Goal: Transaction & Acquisition: Purchase product/service

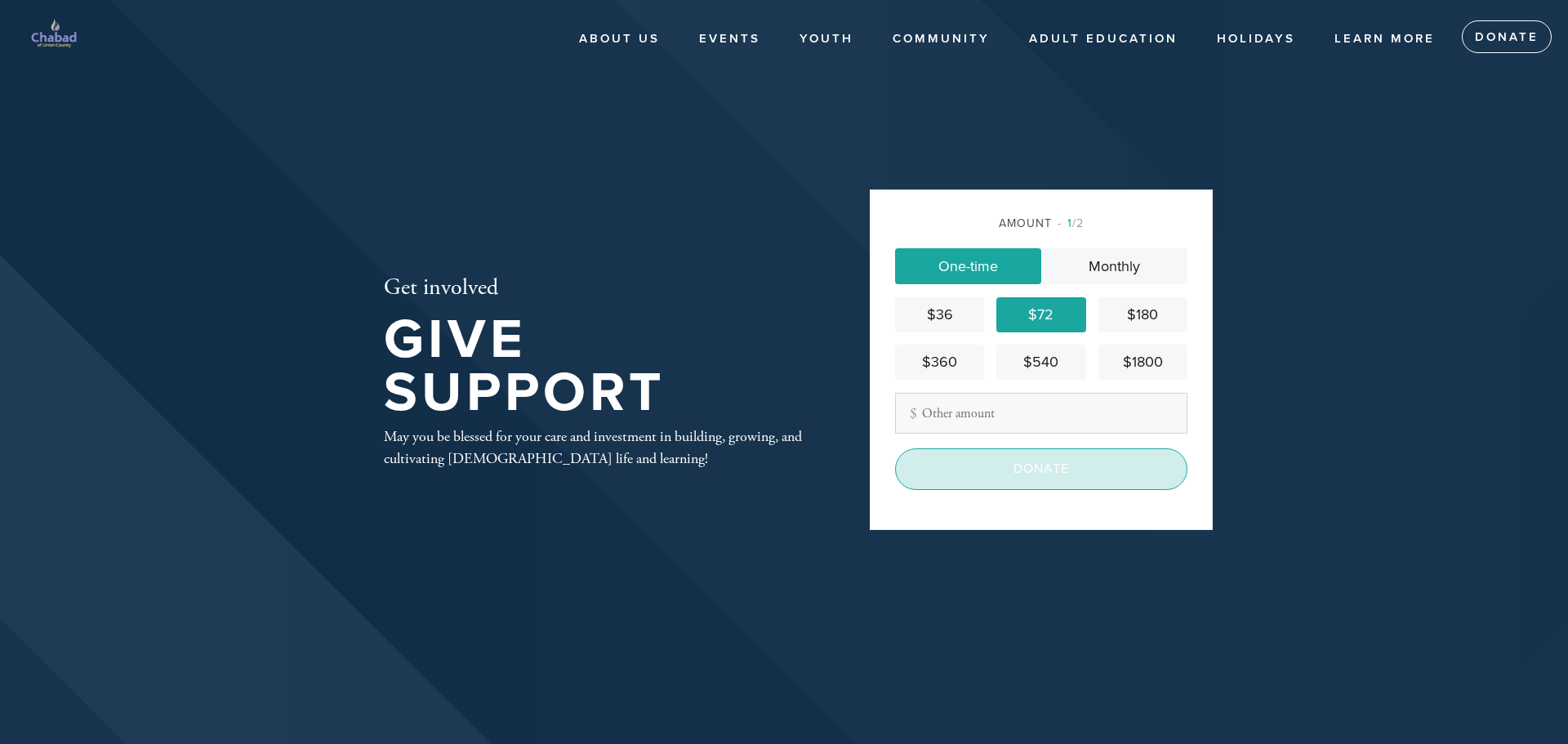
click at [1059, 468] on input "Donate" at bounding box center [1042, 469] width 293 height 41
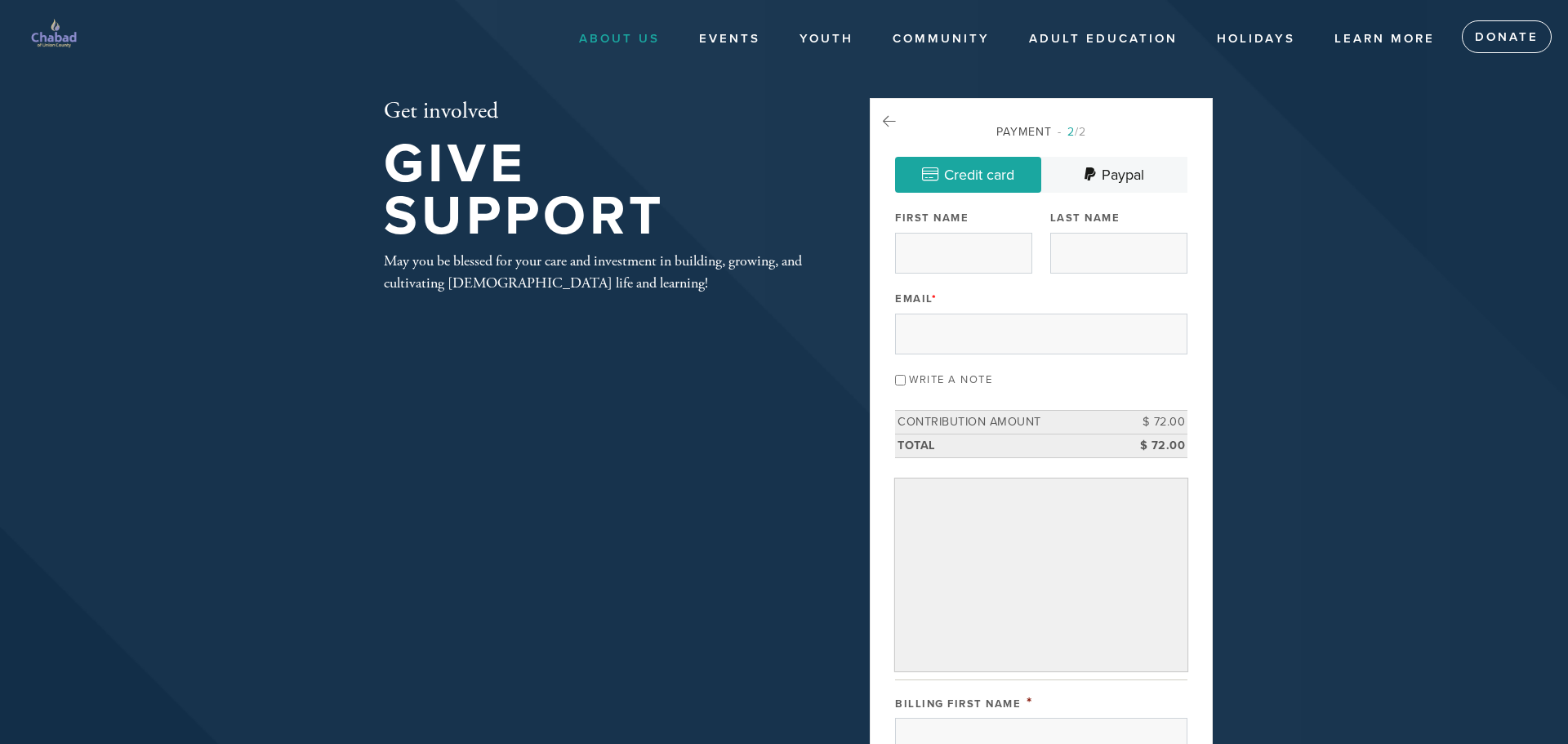
click at [646, 33] on link "About Us" at bounding box center [620, 39] width 106 height 31
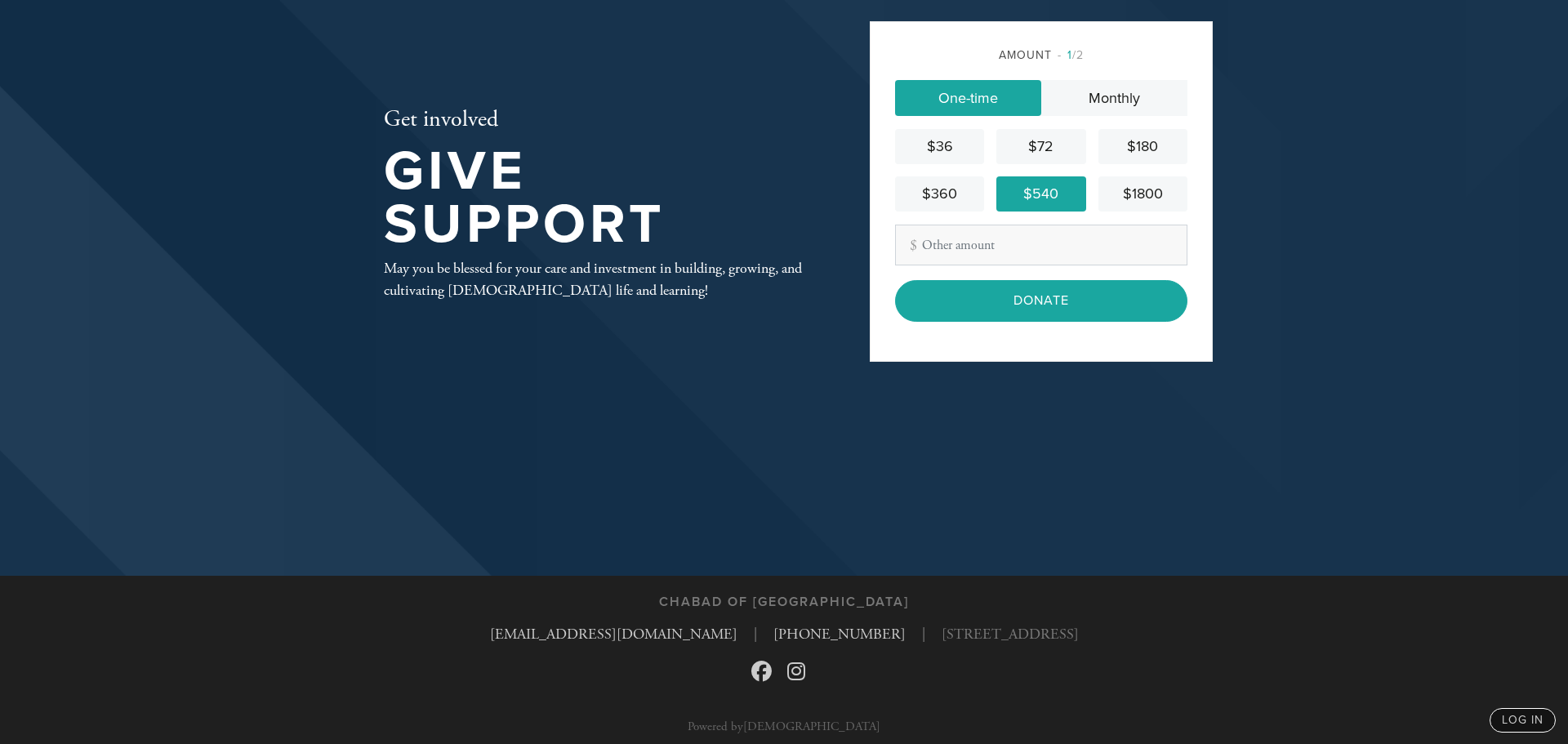
click at [1027, 302] on input "Donate" at bounding box center [1042, 301] width 293 height 41
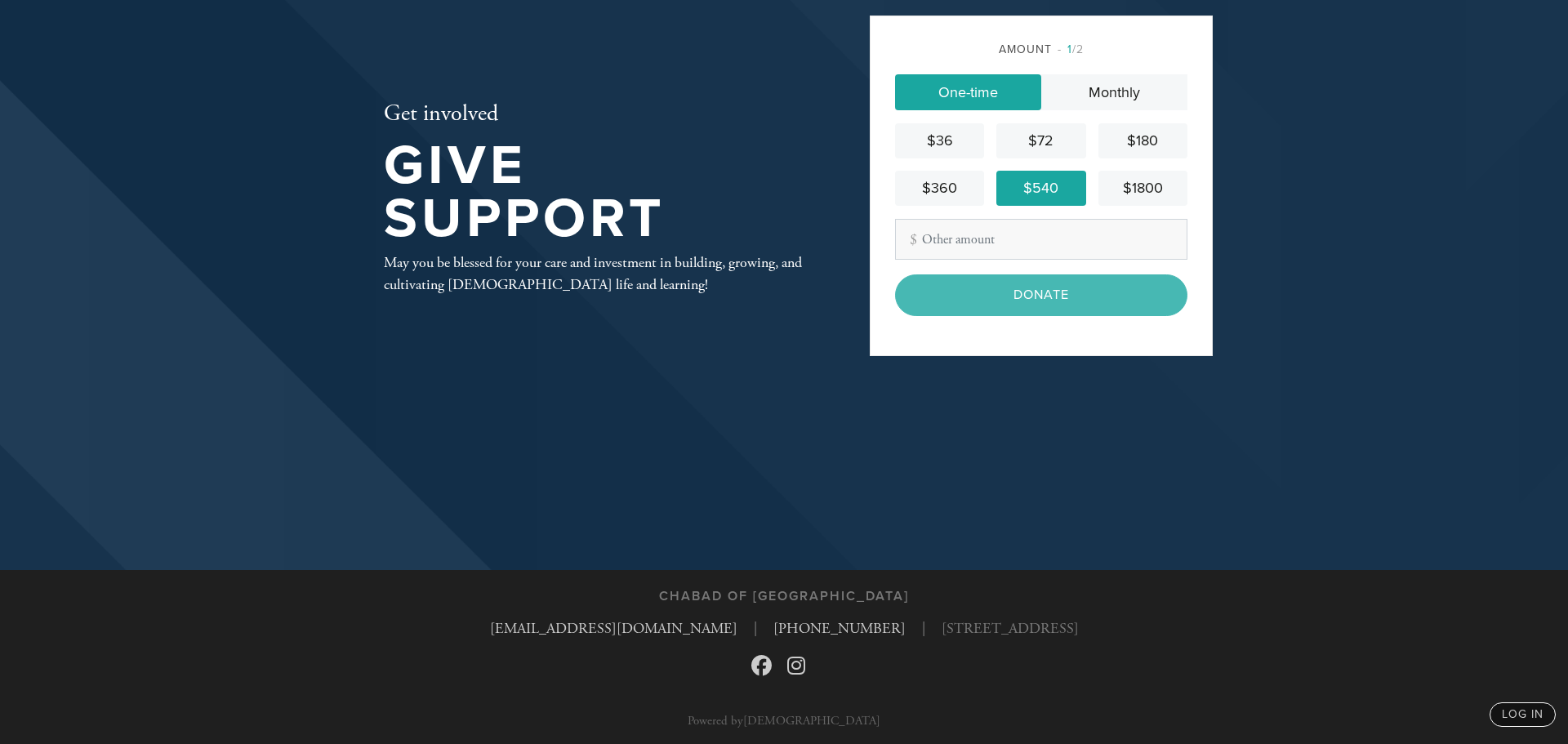
scroll to position [175, 0]
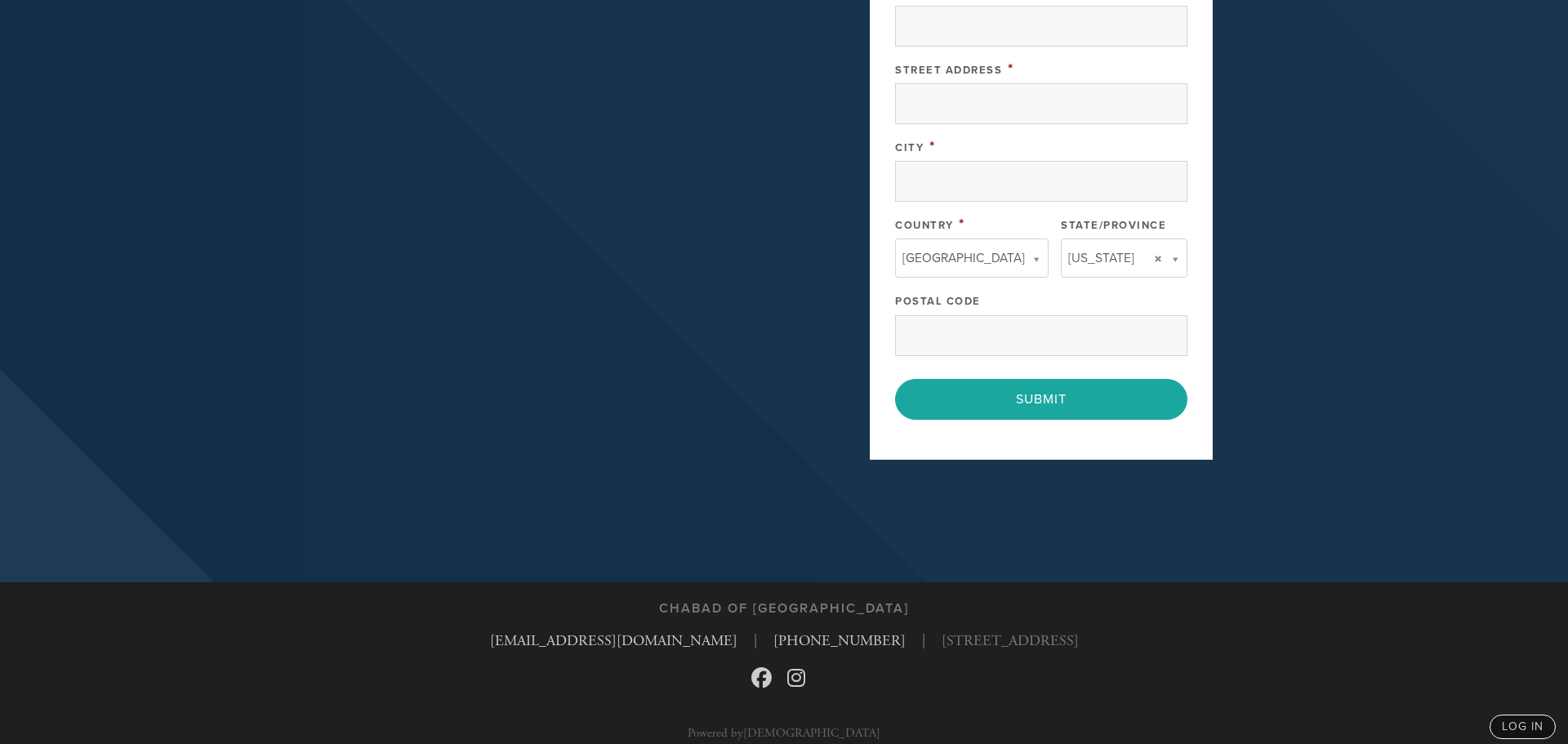
scroll to position [882, 0]
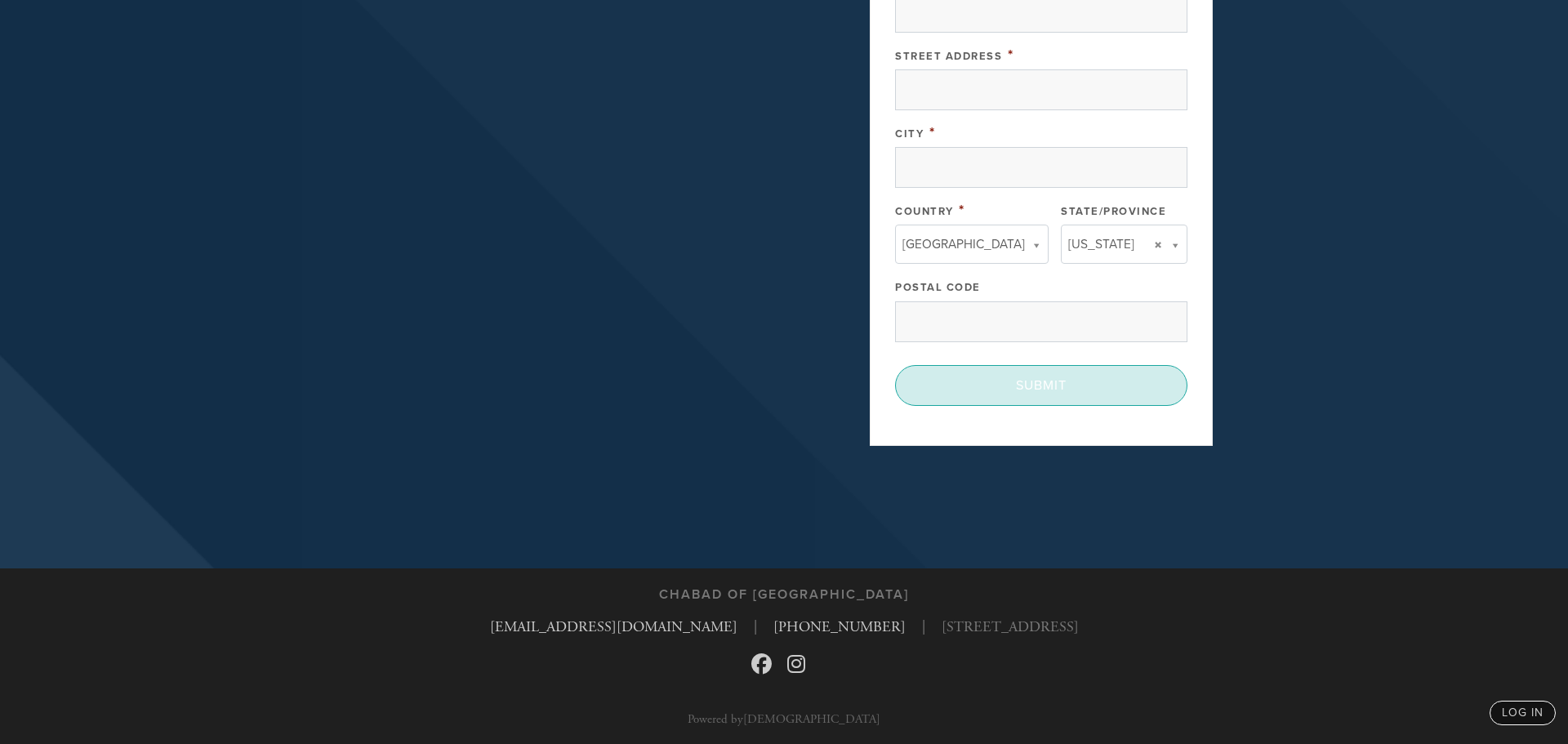
click at [1062, 397] on input "Submit" at bounding box center [1042, 385] width 293 height 41
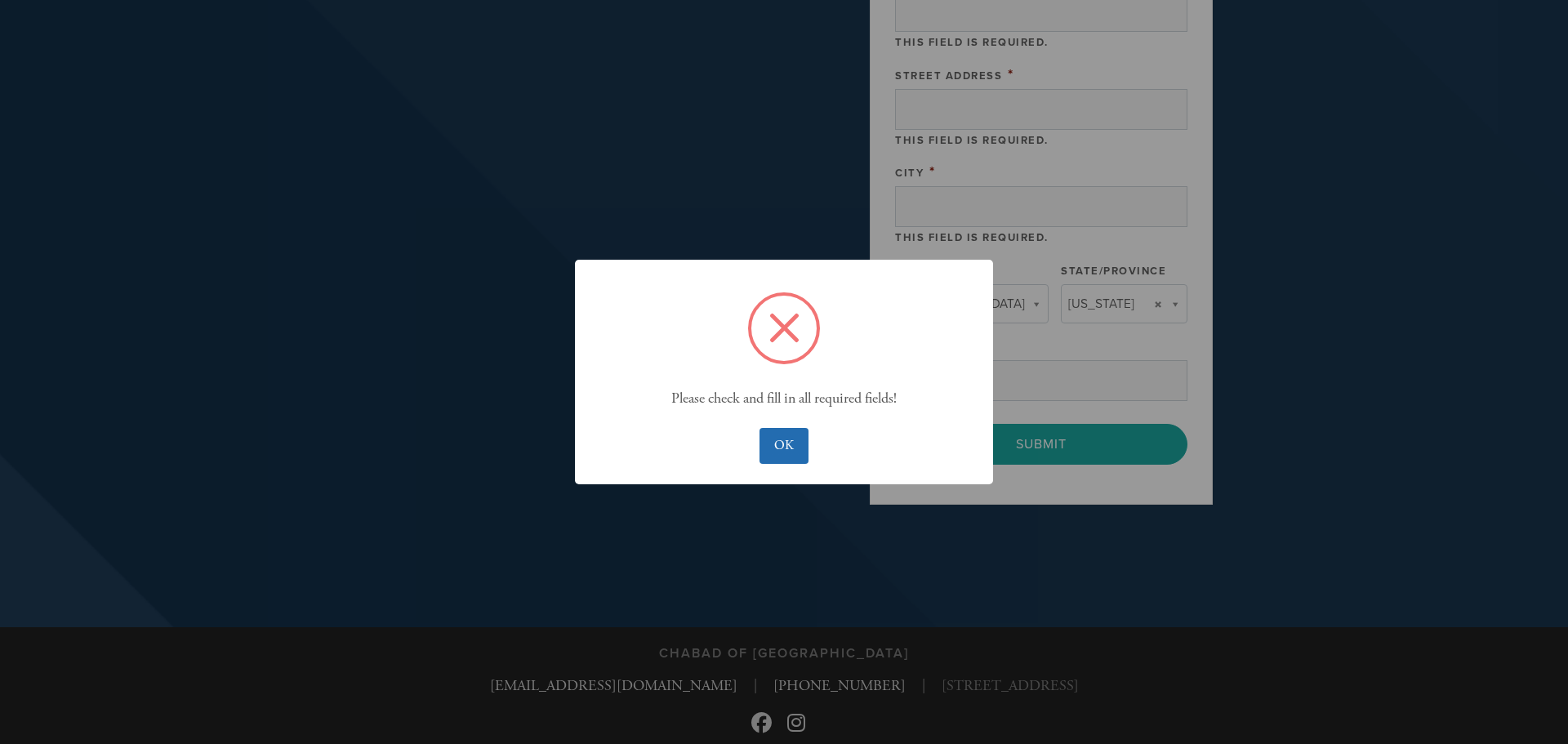
click at [801, 434] on button "OK" at bounding box center [784, 446] width 48 height 36
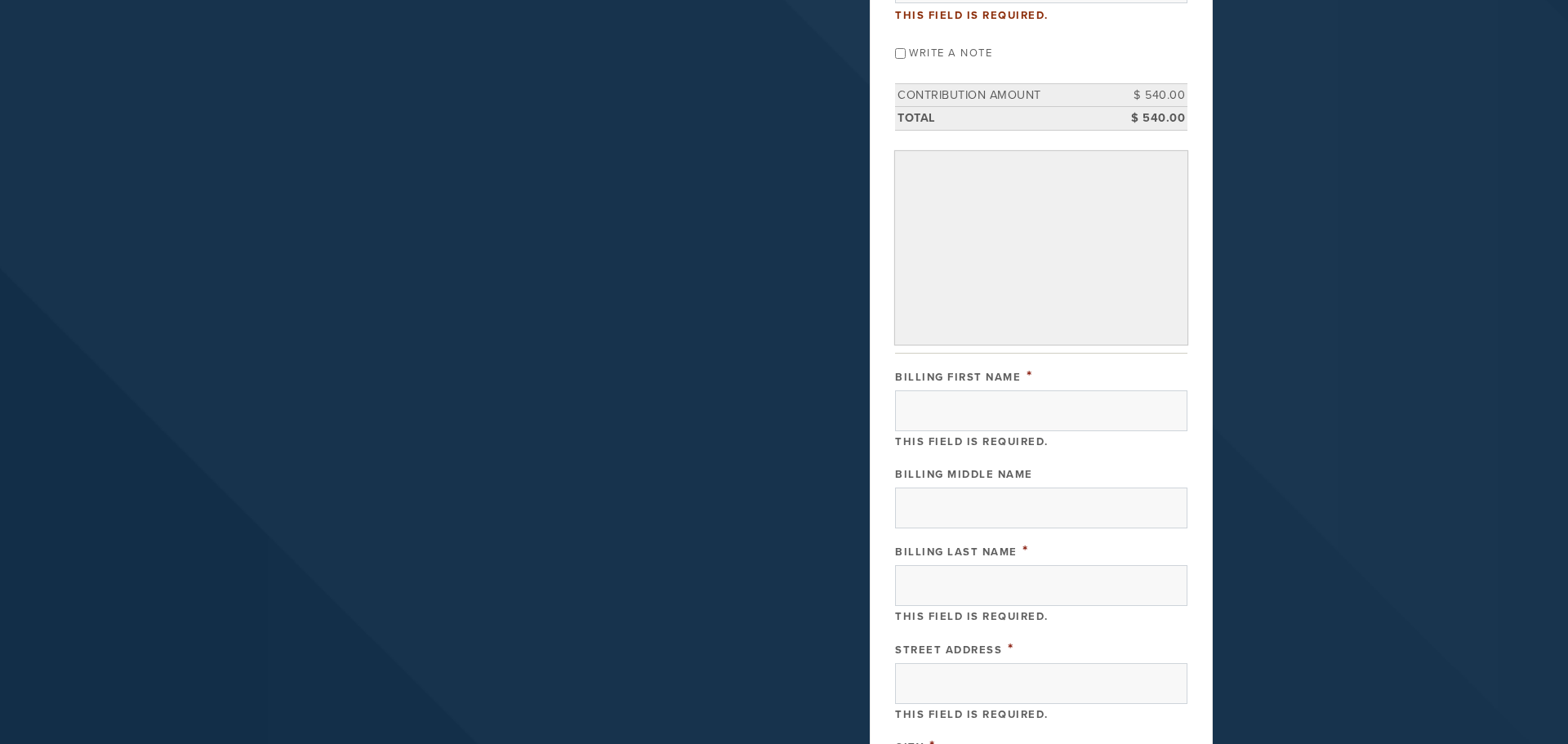
scroll to position [357, 0]
